Goal: Find specific page/section: Find specific page/section

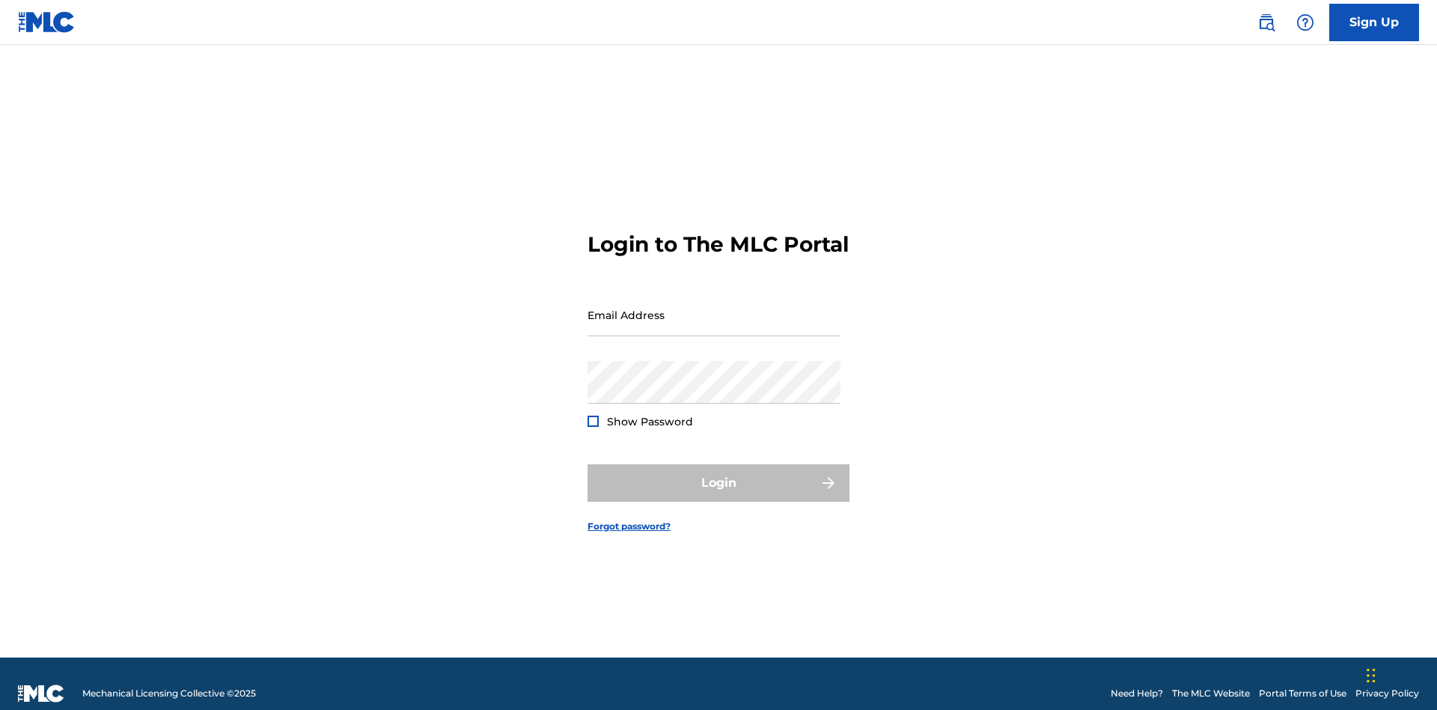
scroll to position [19, 0]
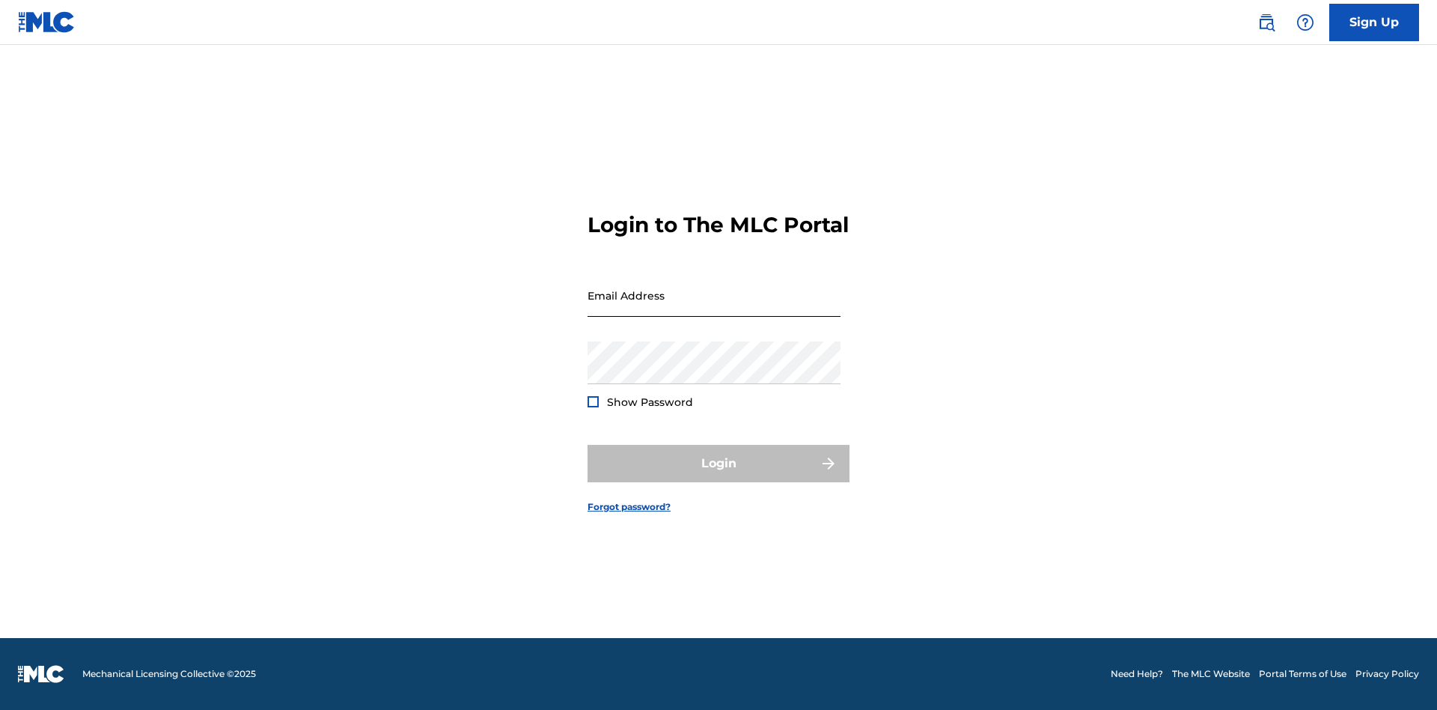
click at [714, 308] on input "Email Address" at bounding box center [714, 295] width 253 height 43
type input "[EMAIL_ADDRESS][DOMAIN_NAME]"
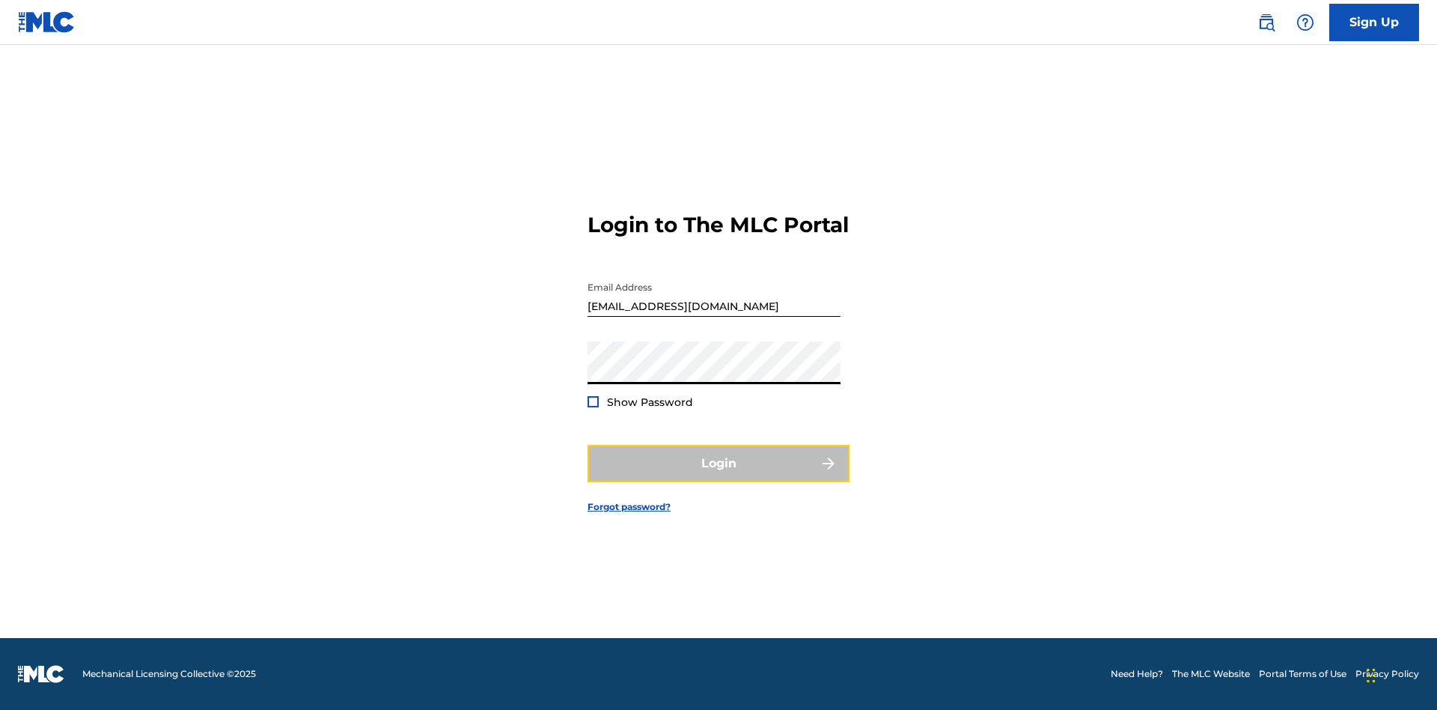
click at [719, 476] on button "Login" at bounding box center [719, 463] width 262 height 37
